Goal: Task Accomplishment & Management: Complete application form

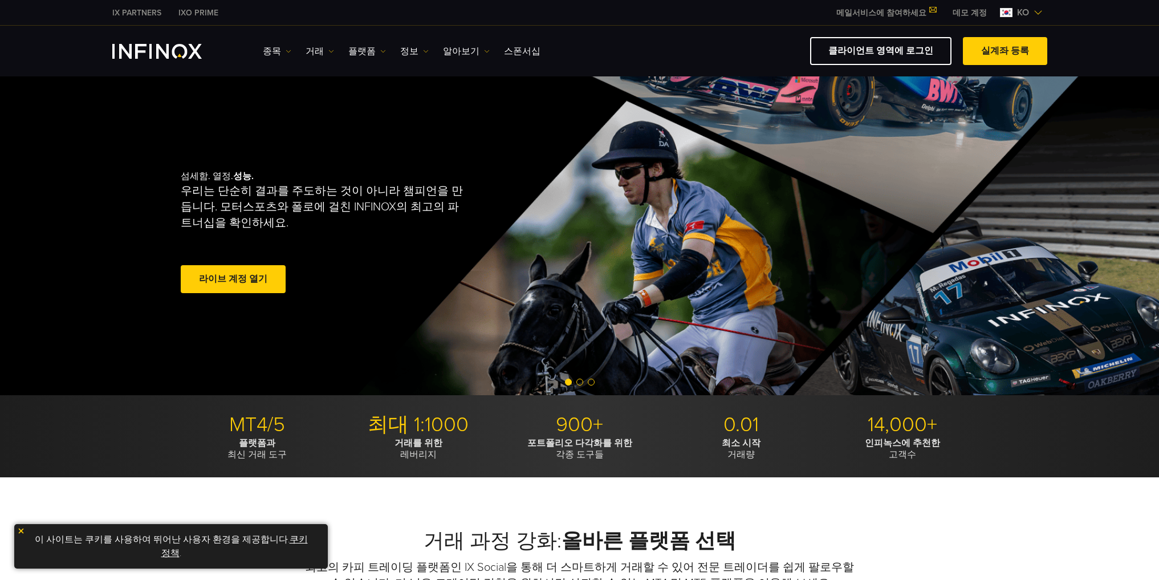
click at [1030, 11] on span "ko" at bounding box center [1022, 13] width 21 height 14
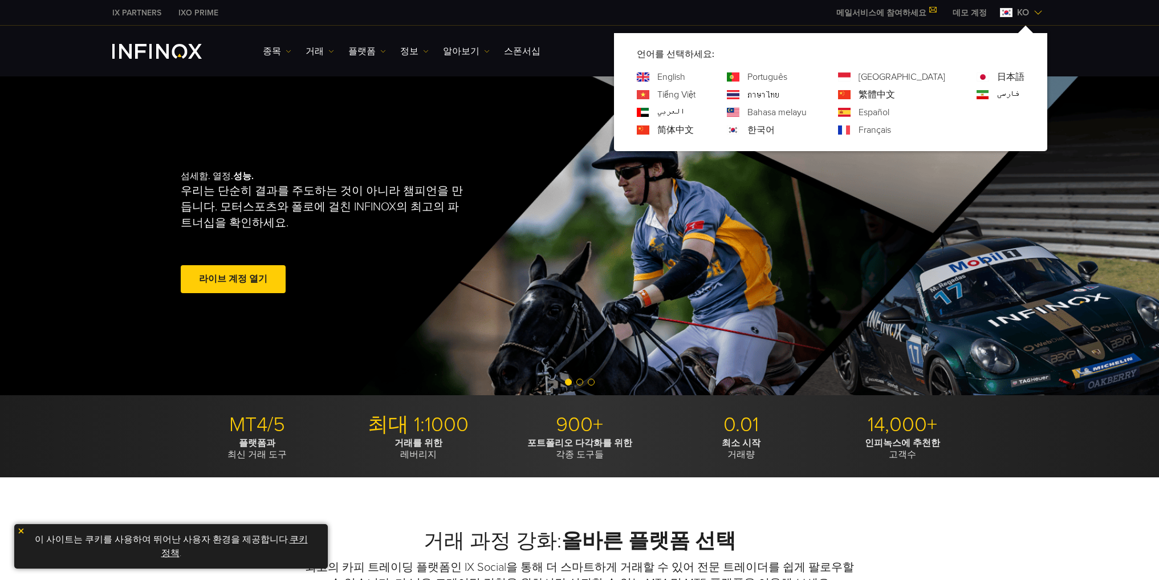
click at [1030, 11] on span "ko" at bounding box center [1022, 13] width 21 height 14
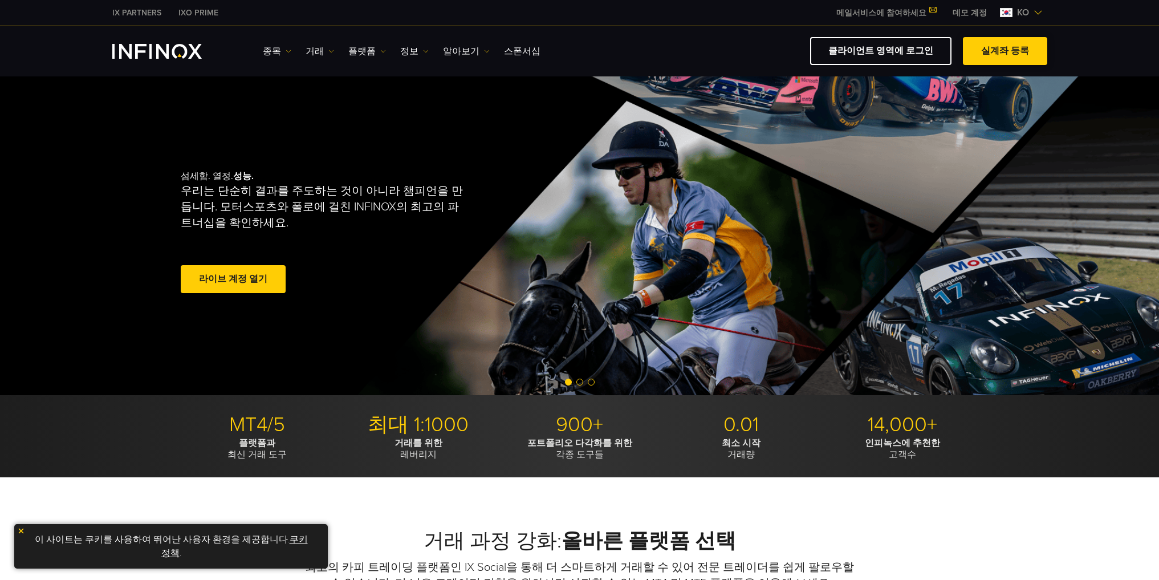
click at [990, 43] on link "실계좌 등록" at bounding box center [1005, 51] width 84 height 28
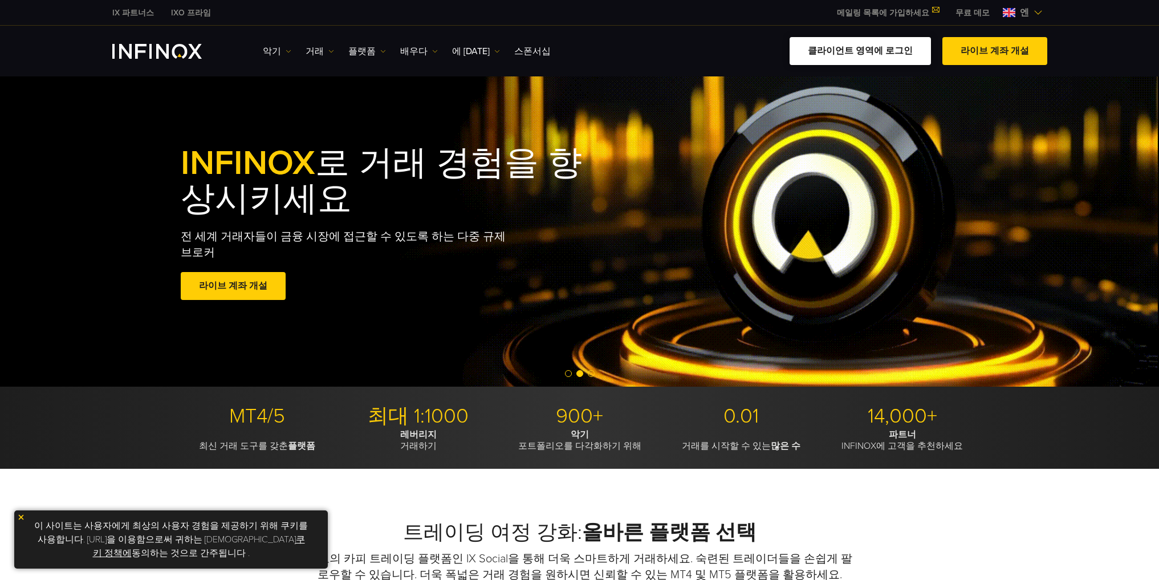
click at [869, 54] on font "클라이언트 영역에 로그인" at bounding box center [860, 50] width 105 height 11
